Goal: Task Accomplishment & Management: Manage account settings

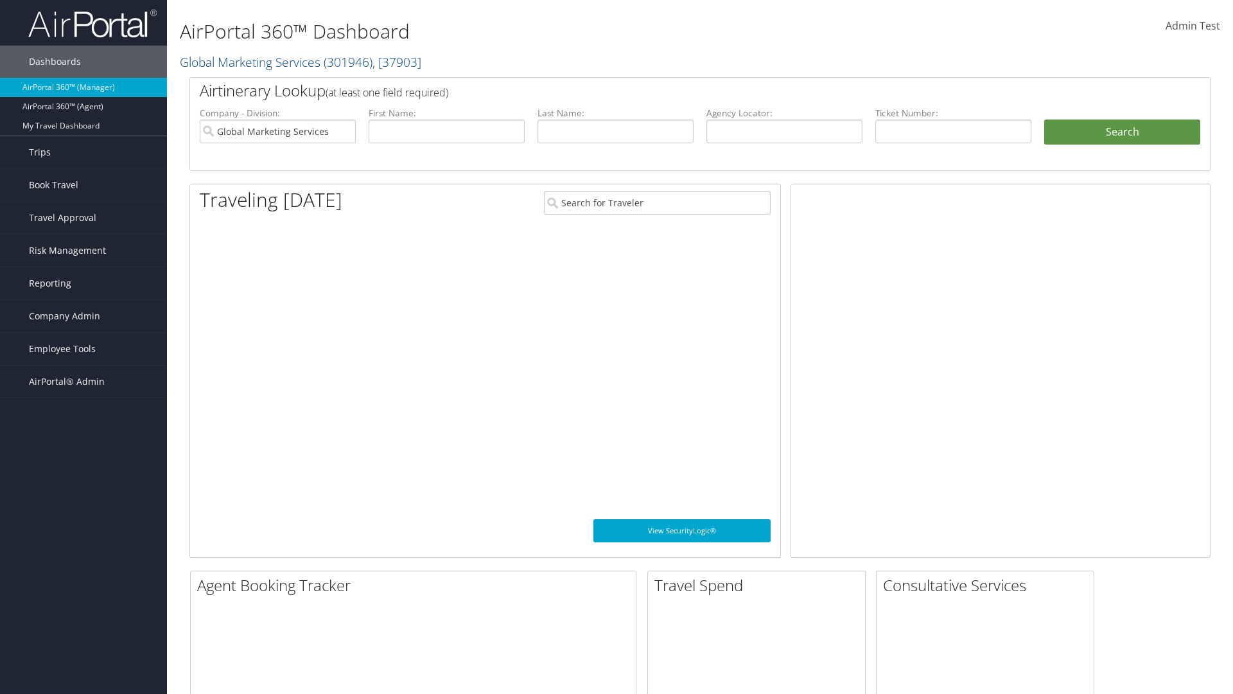
click at [84, 316] on span "Company Admin" at bounding box center [64, 316] width 71 height 32
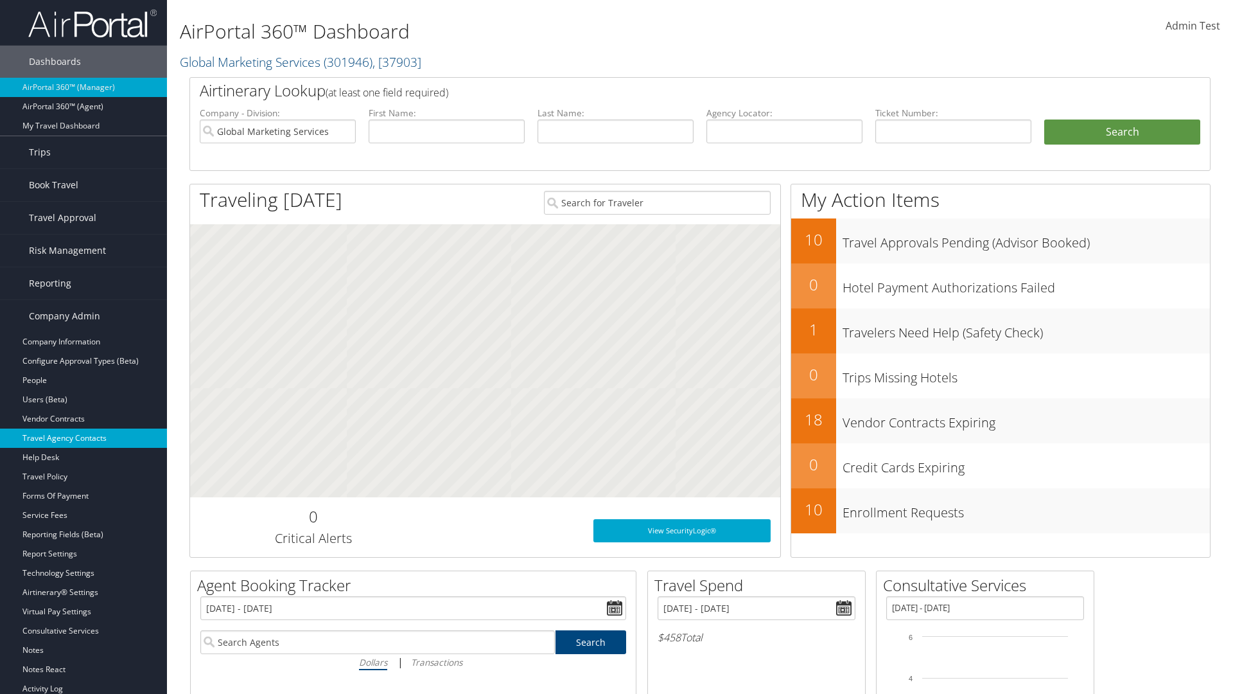
click at [84, 438] on link "Travel Agency Contacts" at bounding box center [83, 437] width 167 height 19
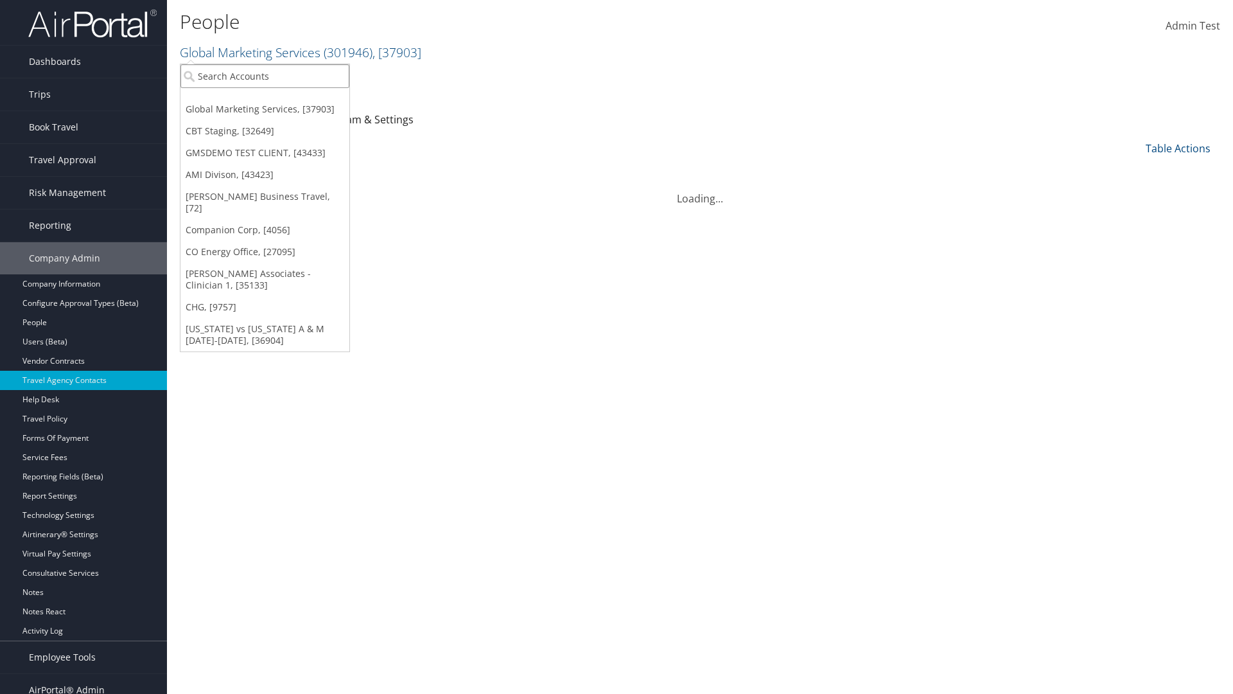
click at [265, 76] on input "search" at bounding box center [264, 76] width 169 height 24
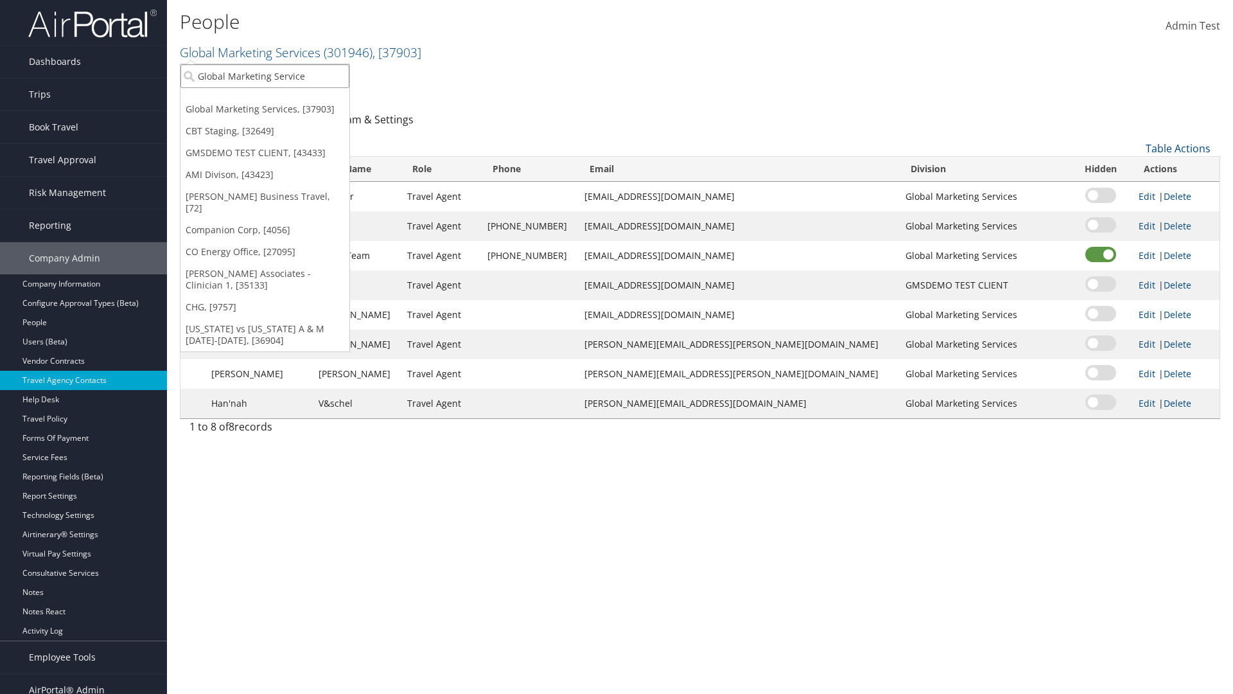
type input "Global Marketing Services"
click at [277, 100] on div "Global Marketing Services (301946), [37903]" at bounding box center [276, 100] width 207 height 12
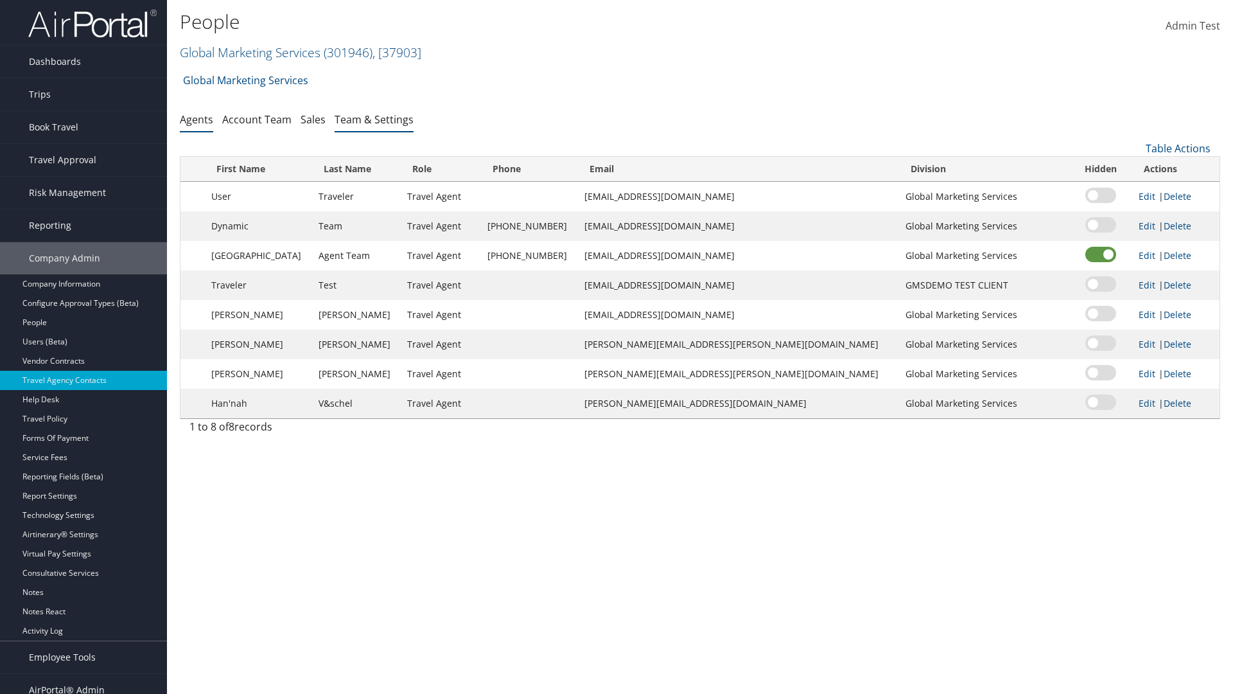
click at [374, 119] on link "Team & Settings" at bounding box center [374, 119] width 79 height 14
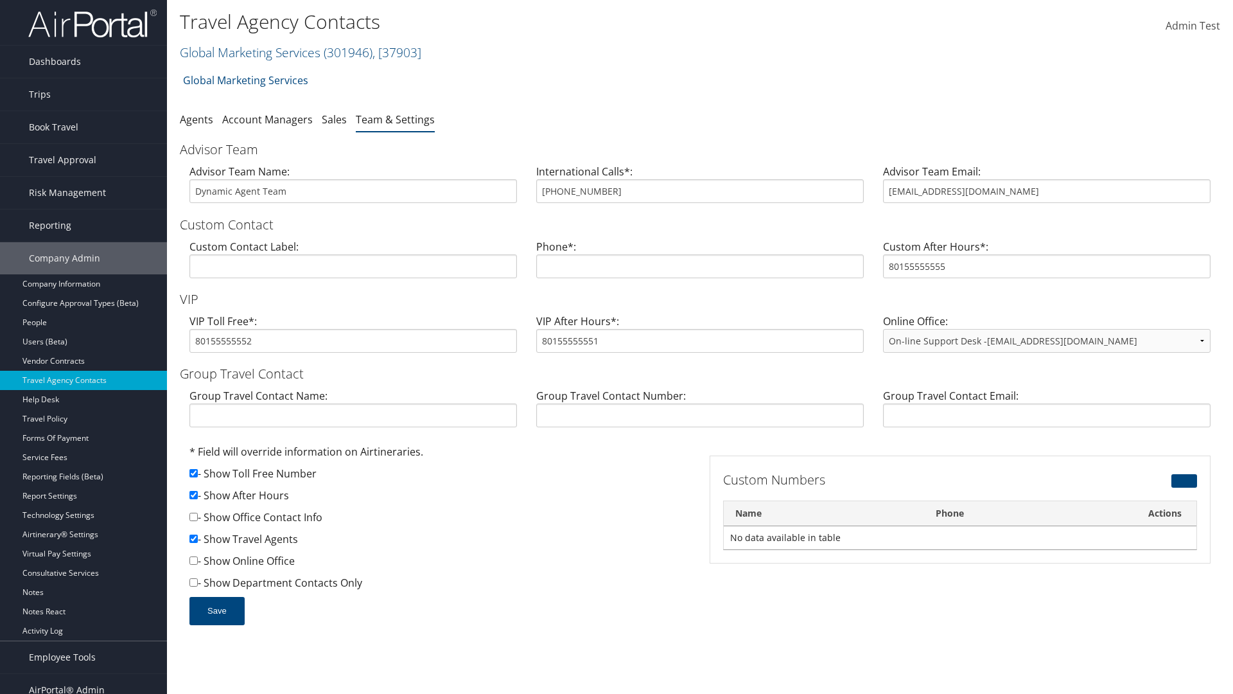
click at [193, 495] on input "checkbox" at bounding box center [193, 495] width 8 height 8
checkbox input "false"
click at [216, 610] on button "Save" at bounding box center [216, 611] width 55 height 28
click at [193, 495] on input "checkbox" at bounding box center [193, 495] width 8 height 8
checkbox input "true"
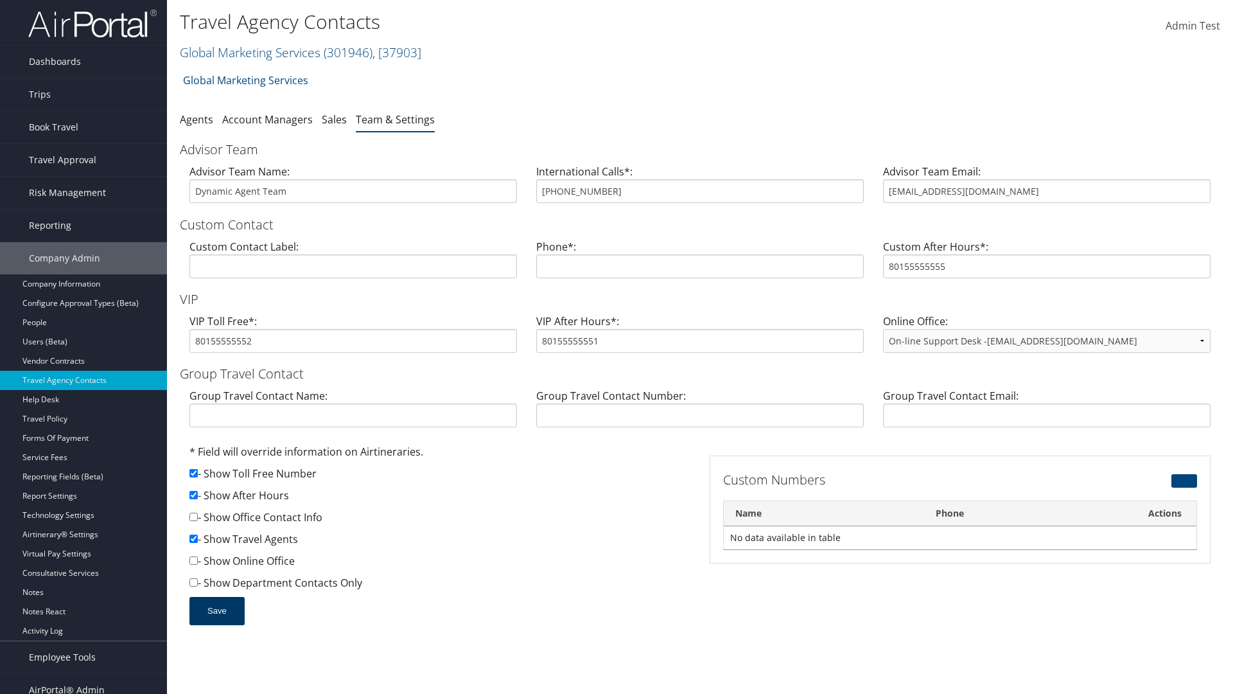
click at [216, 610] on button "Save" at bounding box center [216, 611] width 55 height 28
